Goal: Transaction & Acquisition: Obtain resource

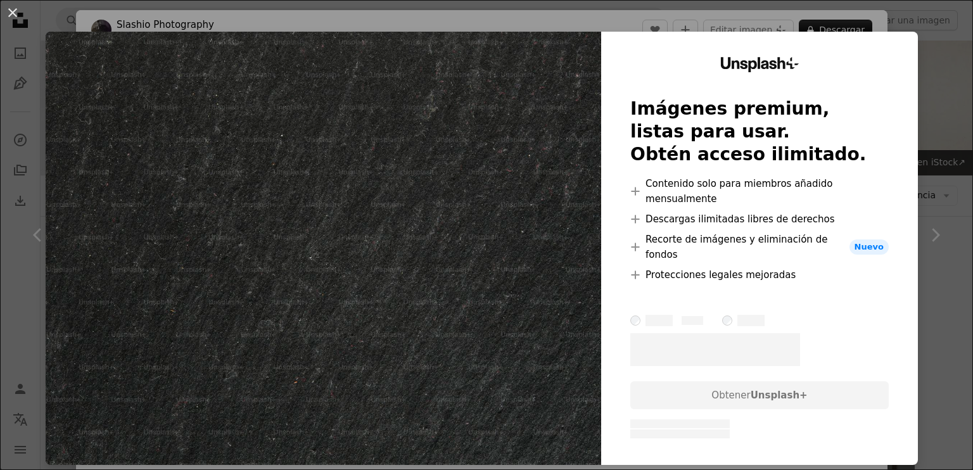
scroll to position [1647, 0]
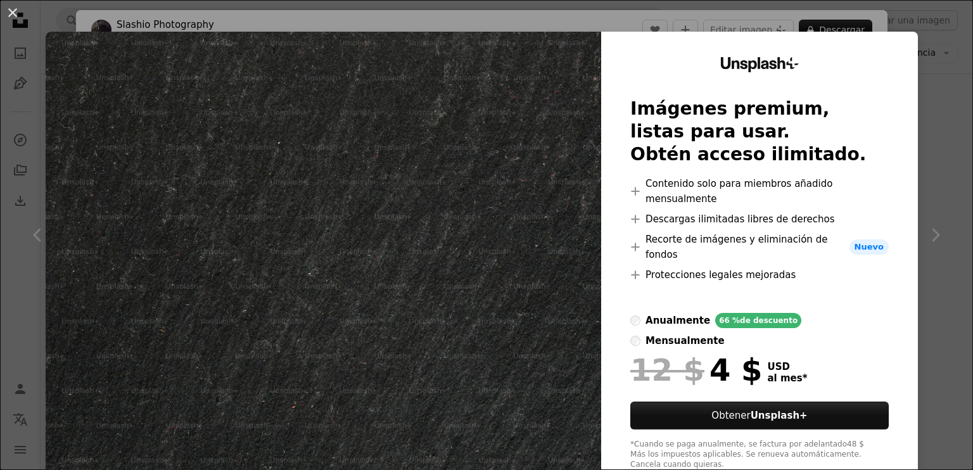
click at [881, 191] on div "Unsplash+ Imágenes premium, listas para usar. Obtén acceso ilimitado. A plus si…" at bounding box center [759, 264] width 317 height 464
click at [917, 150] on div "An X shape Unsplash+ Imágenes premium, listas para usar. Obtén acceso ilimitado…" at bounding box center [486, 235] width 973 height 470
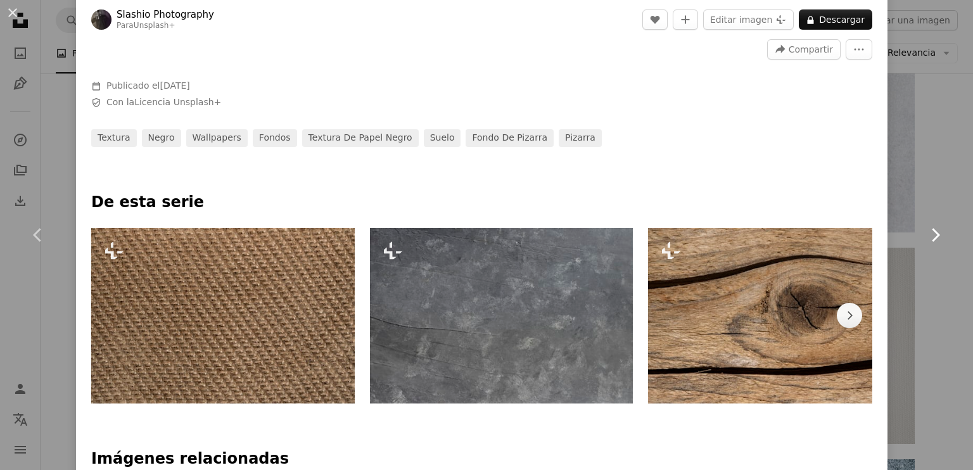
scroll to position [570, 0]
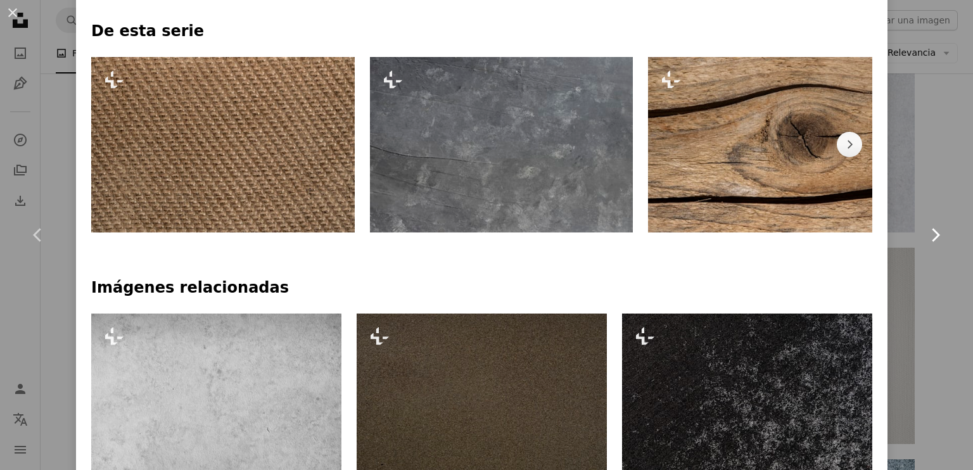
click at [897, 180] on link "Chevron right" at bounding box center [935, 235] width 76 height 122
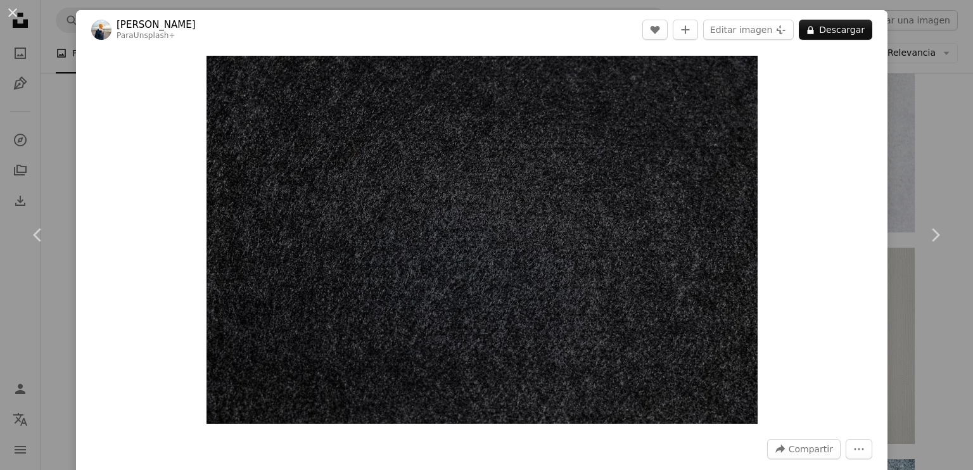
click at [13, 15] on button "An X shape" at bounding box center [12, 12] width 15 height 15
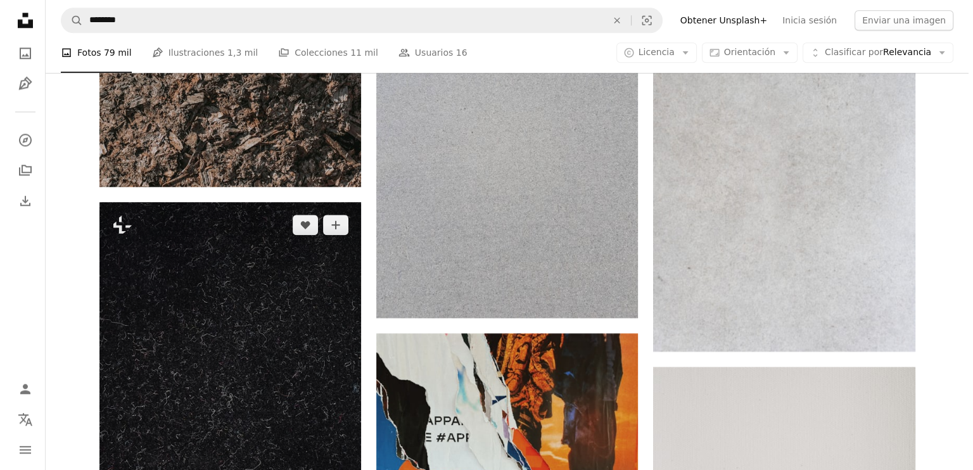
scroll to position [1521, 0]
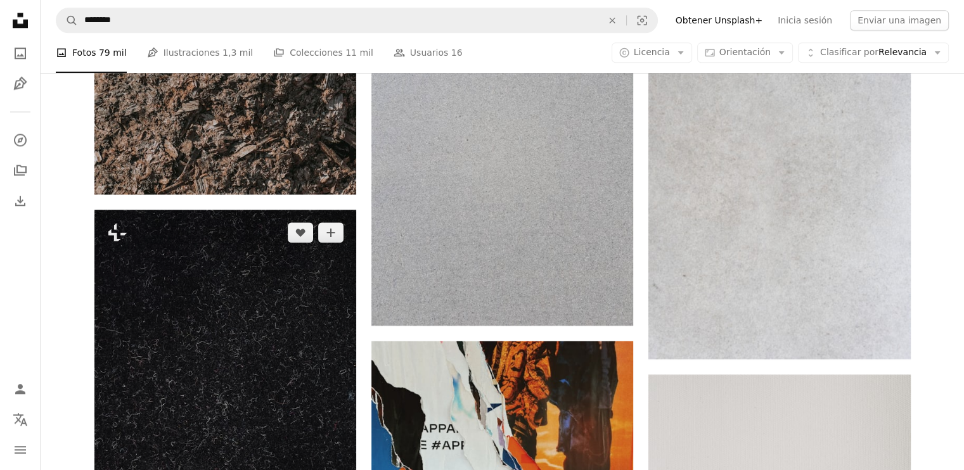
click at [229, 293] on img at bounding box center [225, 406] width 262 height 393
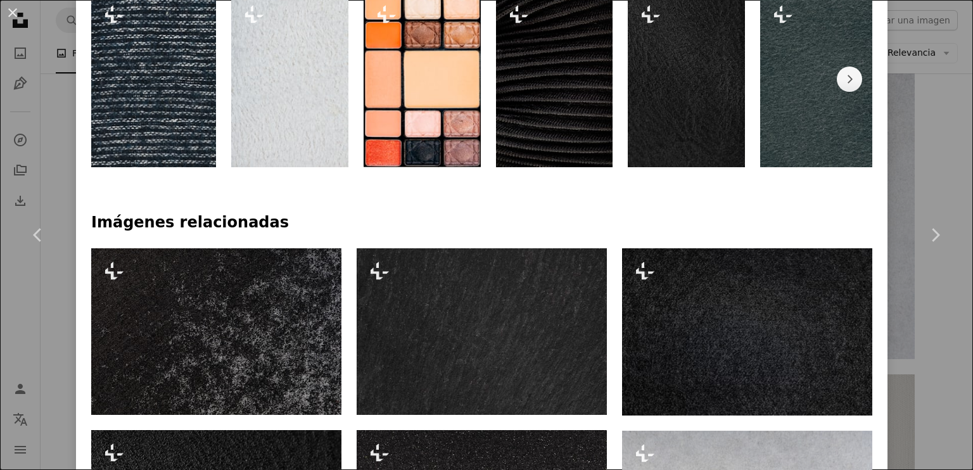
scroll to position [697, 0]
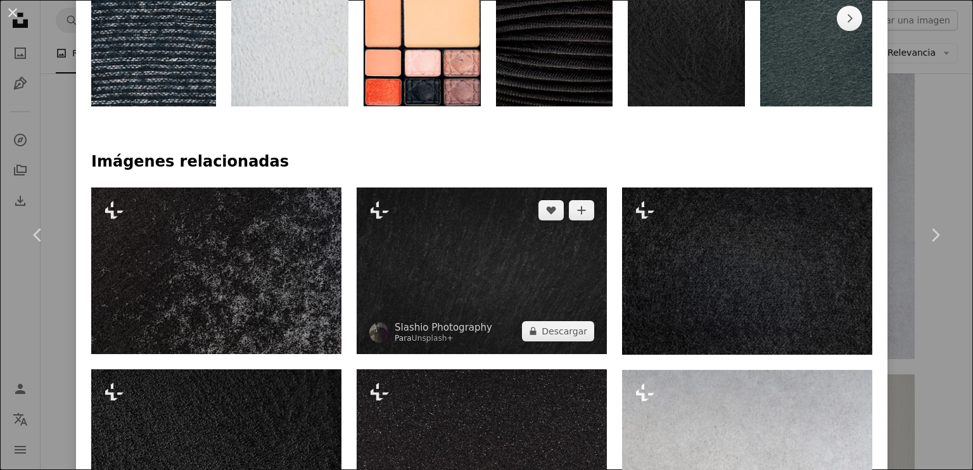
click at [503, 224] on img at bounding box center [482, 271] width 250 height 167
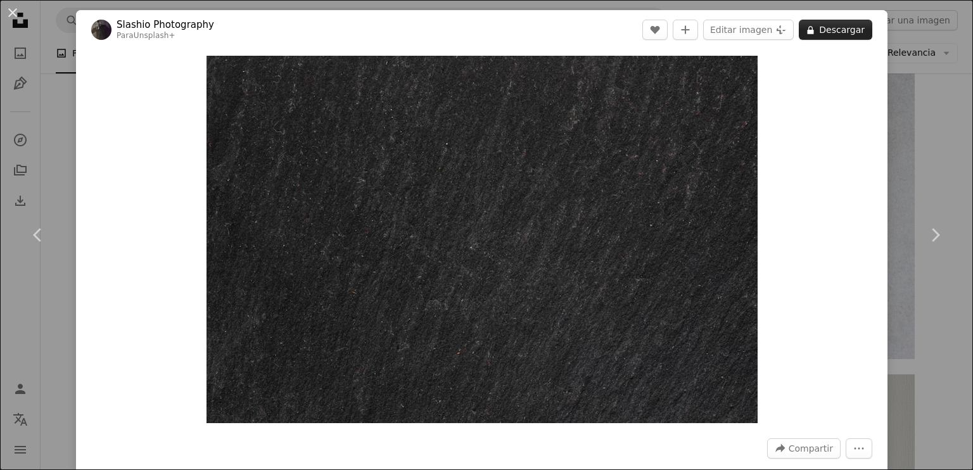
click at [808, 35] on button "A lock Descargar" at bounding box center [835, 30] width 73 height 20
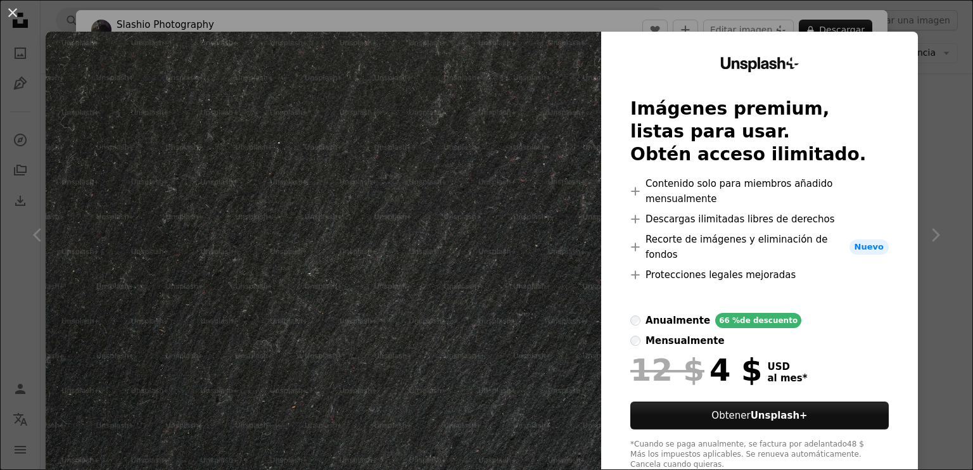
click at [917, 232] on div "An X shape Unsplash+ Imágenes premium, listas para usar. Obtén acceso ilimitado…" at bounding box center [486, 235] width 973 height 470
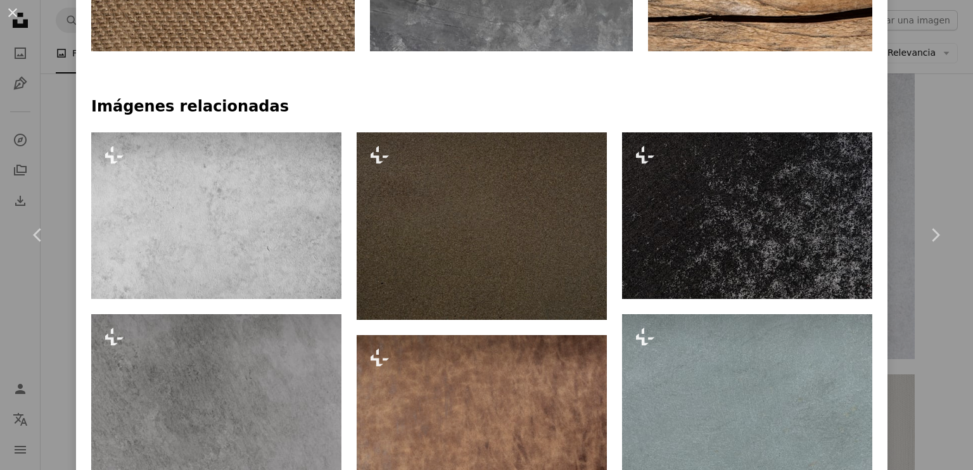
scroll to position [760, 0]
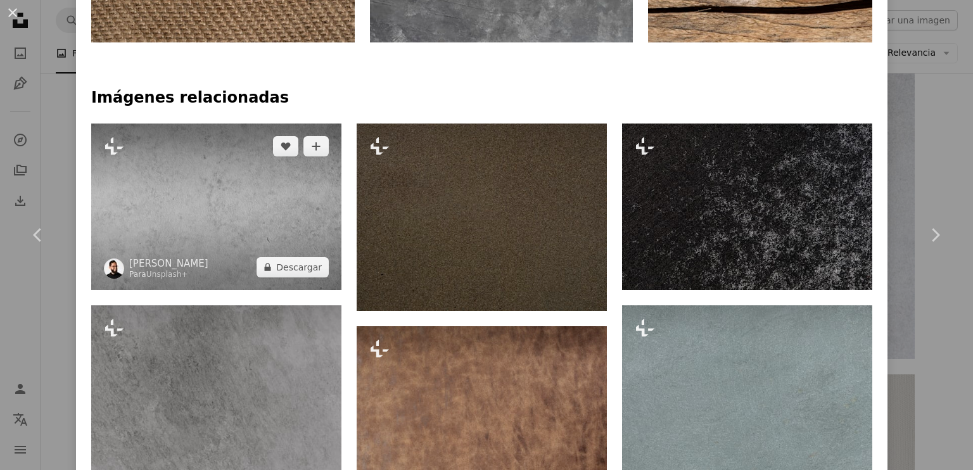
click at [252, 208] on img at bounding box center [216, 207] width 250 height 167
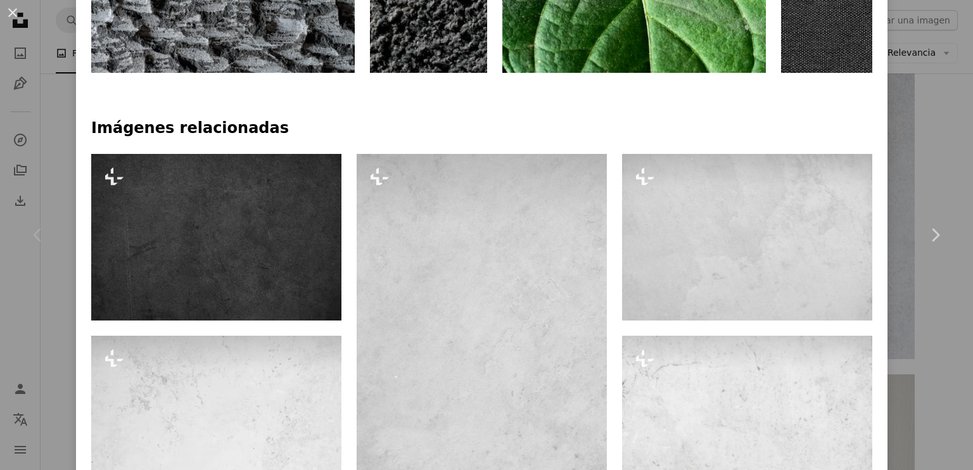
scroll to position [950, 0]
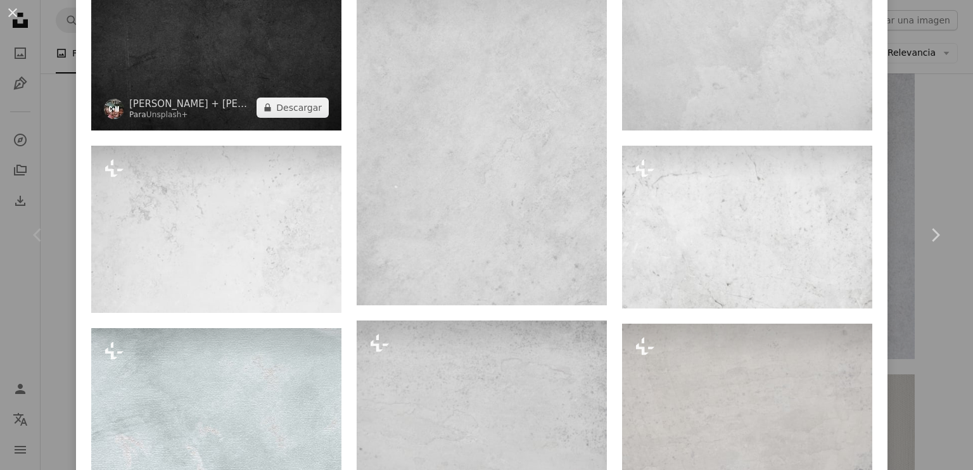
click at [163, 88] on img at bounding box center [216, 47] width 250 height 167
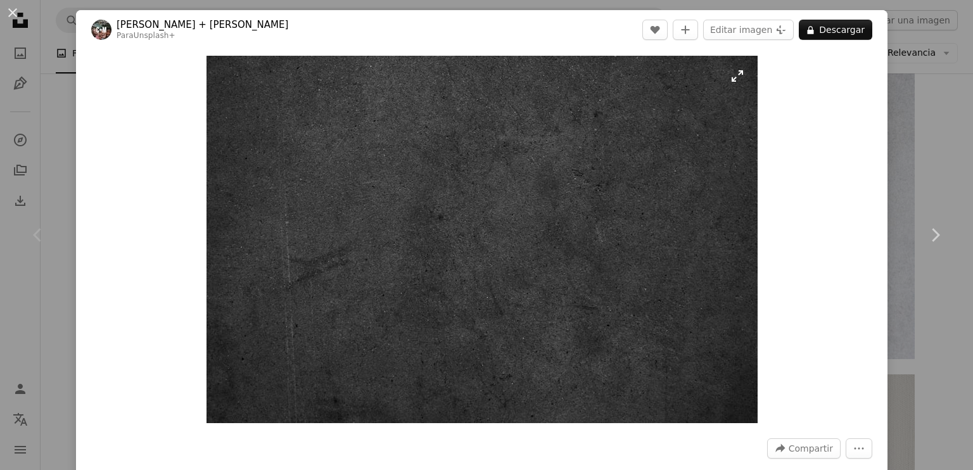
click at [602, 277] on img "Ampliar en esta imagen" at bounding box center [482, 239] width 551 height 367
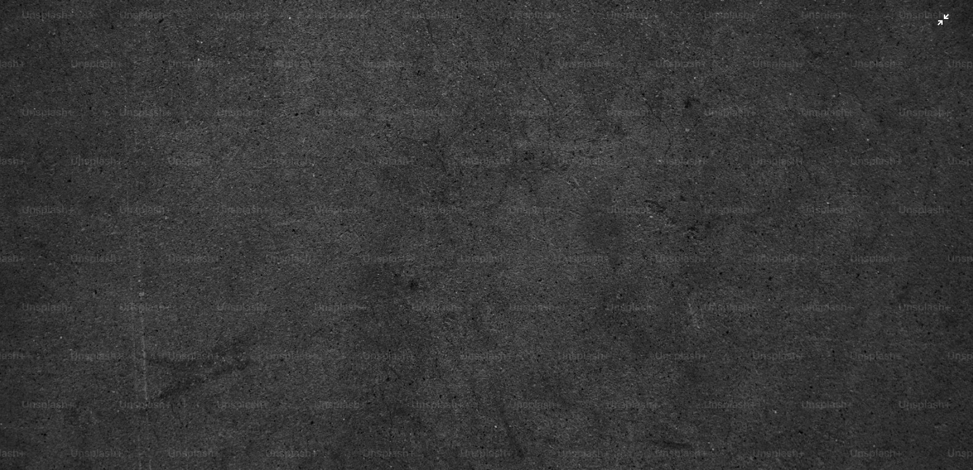
scroll to position [83, 0]
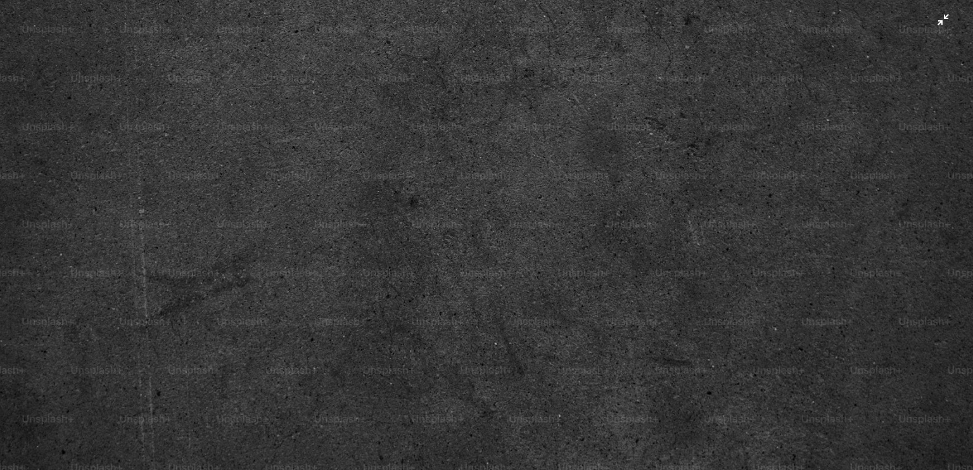
drag, startPoint x: 670, startPoint y: 118, endPoint x: 667, endPoint y: 131, distance: 13.1
drag, startPoint x: 667, startPoint y: 131, endPoint x: 661, endPoint y: 138, distance: 9.5
click at [661, 138] on img "Reducir el zoom en esta imagen" at bounding box center [486, 240] width 974 height 649
